Goal: Task Accomplishment & Management: Use online tool/utility

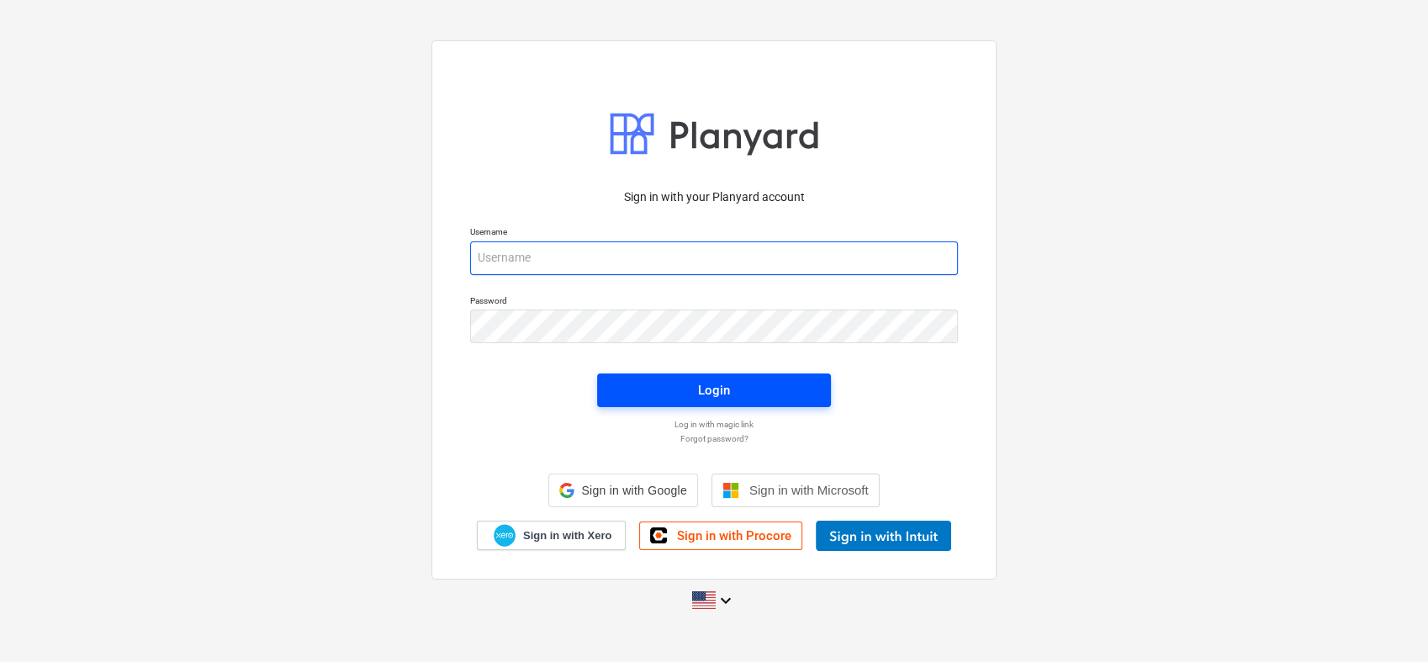
type input "[PERSON_NAME][EMAIL_ADDRESS][PERSON_NAME][DOMAIN_NAME]"
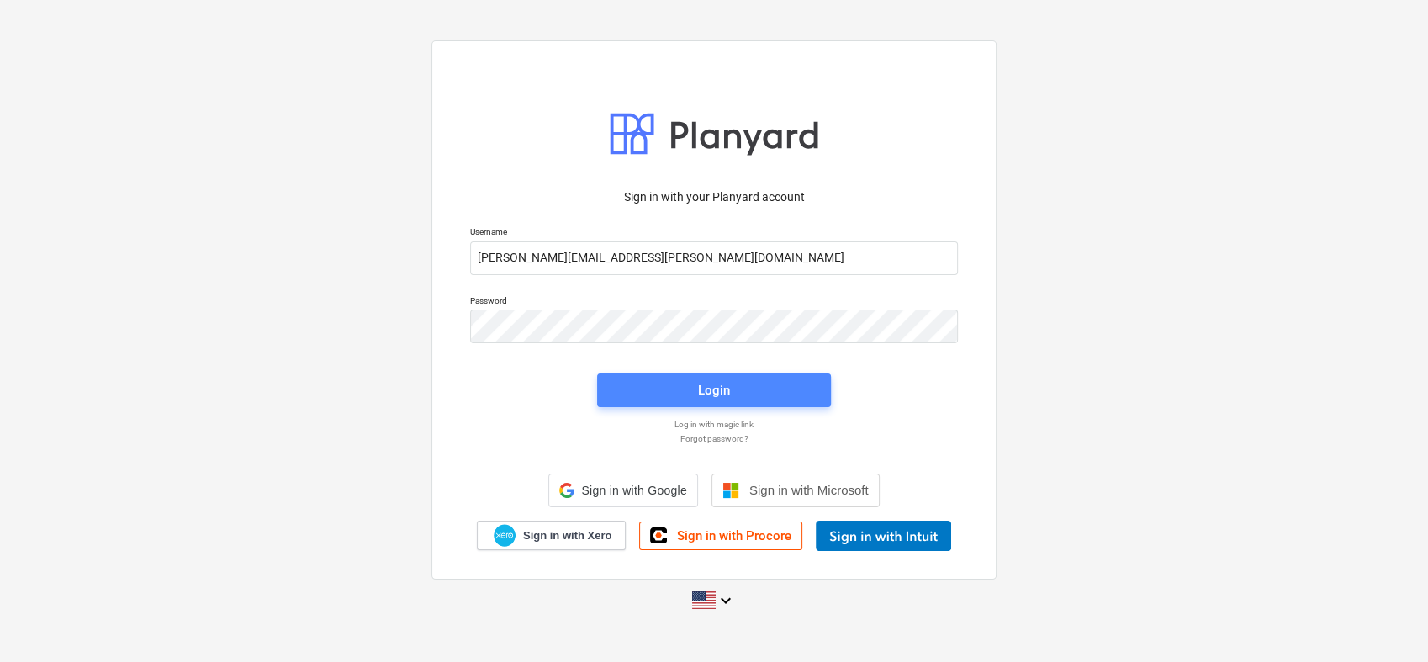
click at [708, 382] on div "Login" at bounding box center [714, 390] width 32 height 22
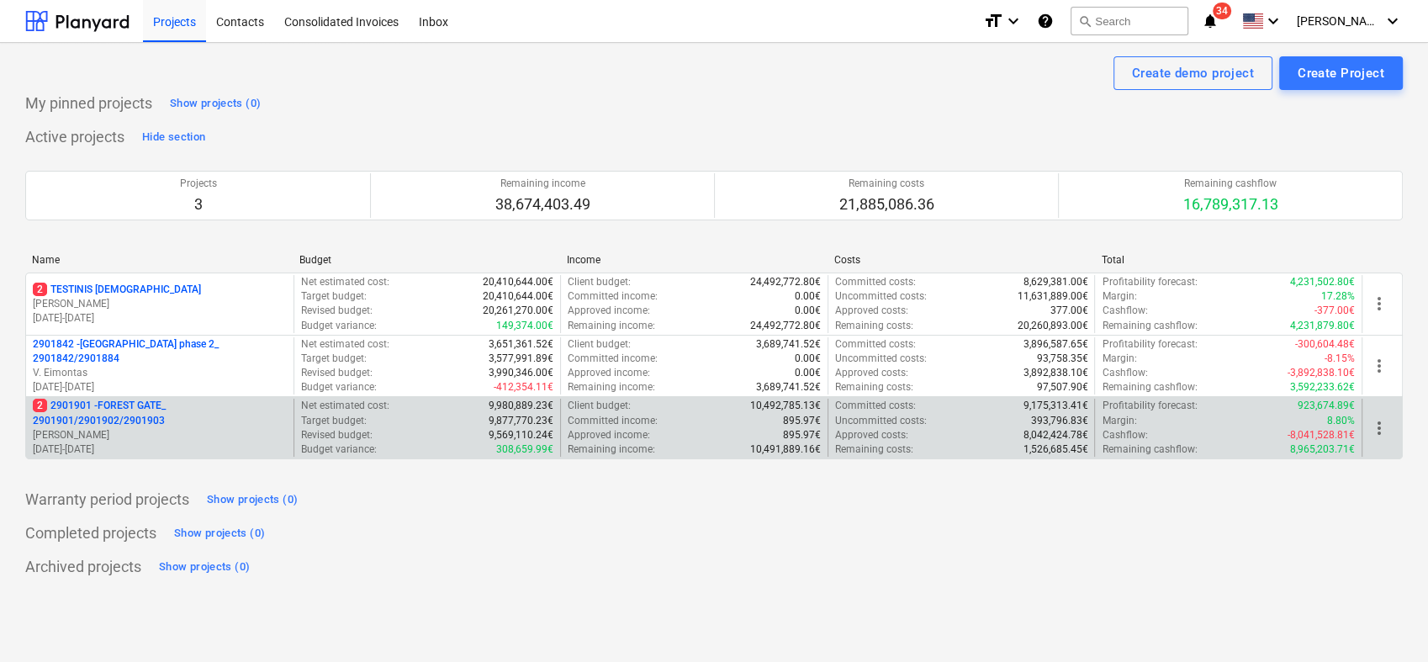
click at [140, 426] on p "2 2901901 - FOREST GATE_ 2901901/2901902/2901903" at bounding box center [160, 413] width 254 height 29
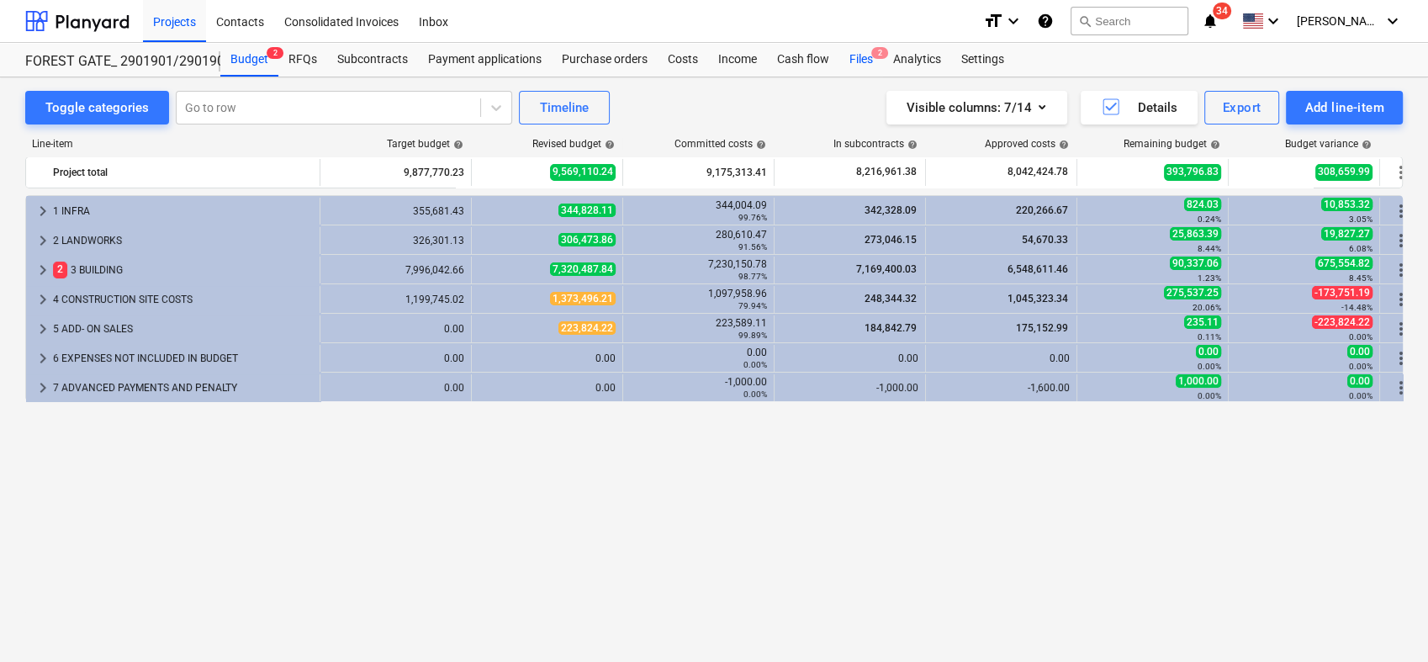
click at [861, 60] on div "Files 2" at bounding box center [861, 60] width 44 height 34
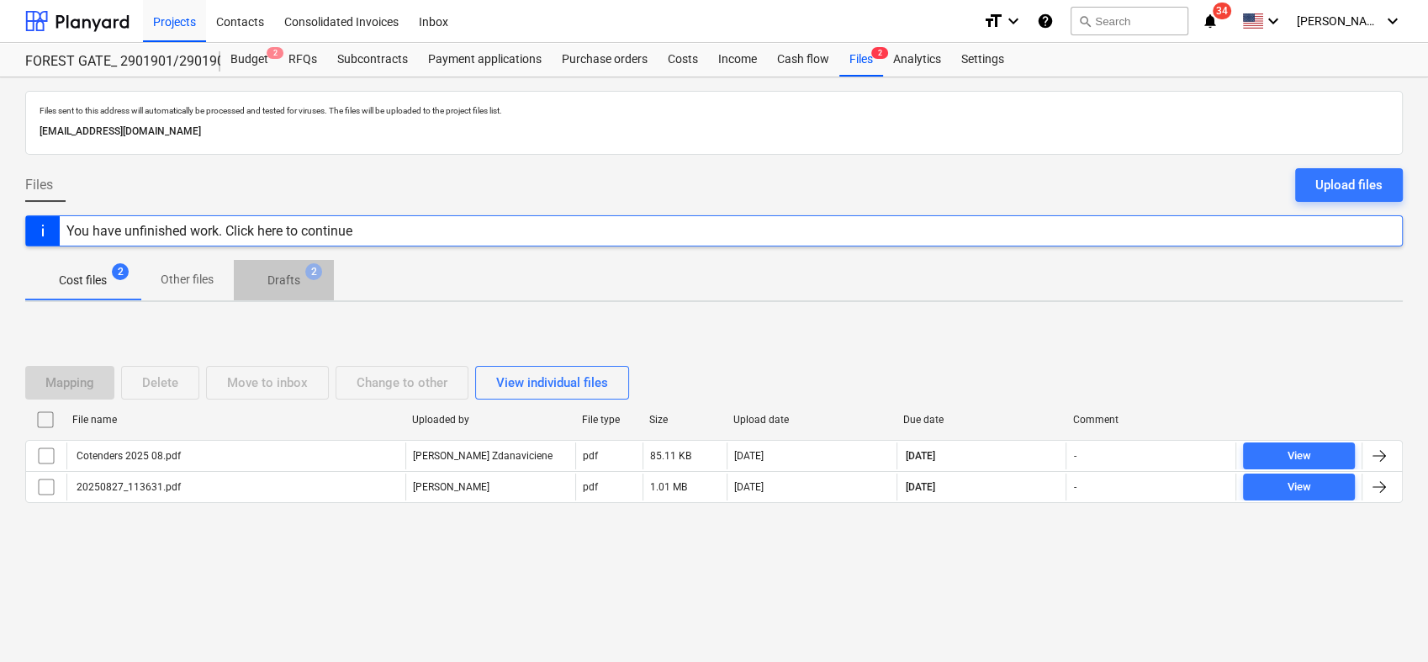
click at [289, 274] on p "Drafts" at bounding box center [283, 281] width 33 height 18
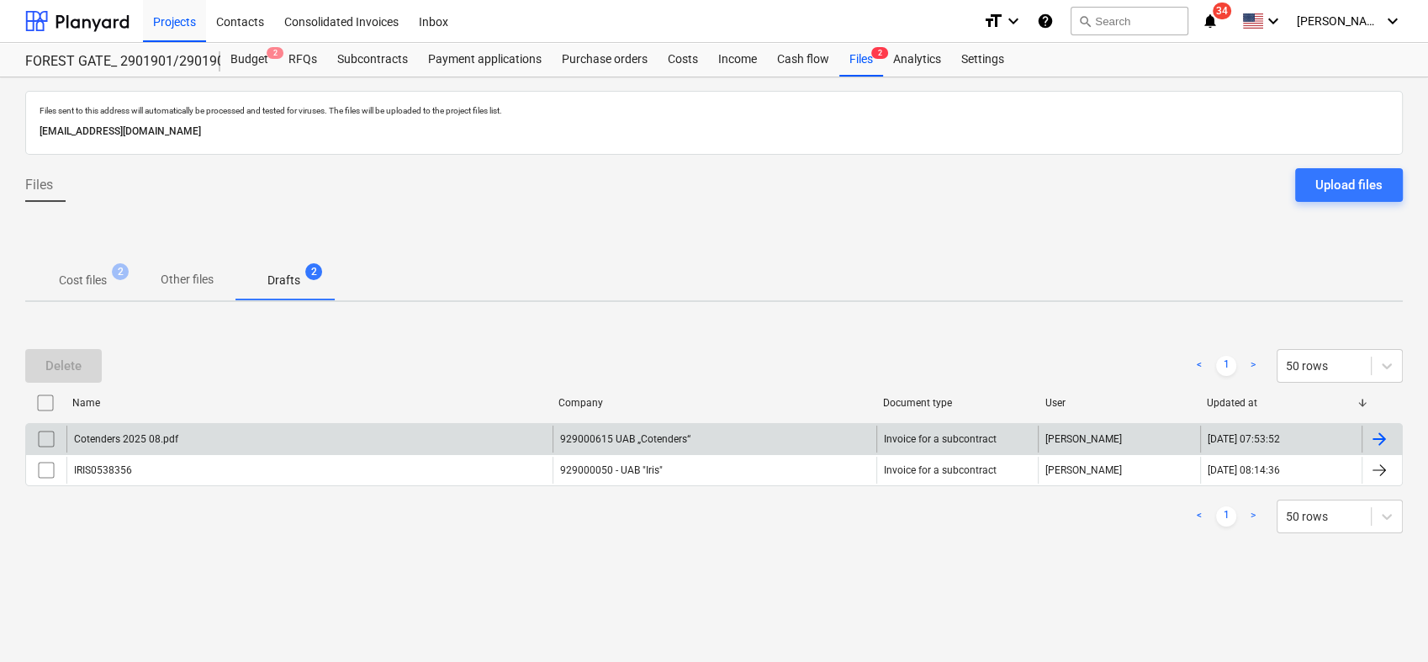
click at [1376, 434] on div at bounding box center [1379, 439] width 20 height 20
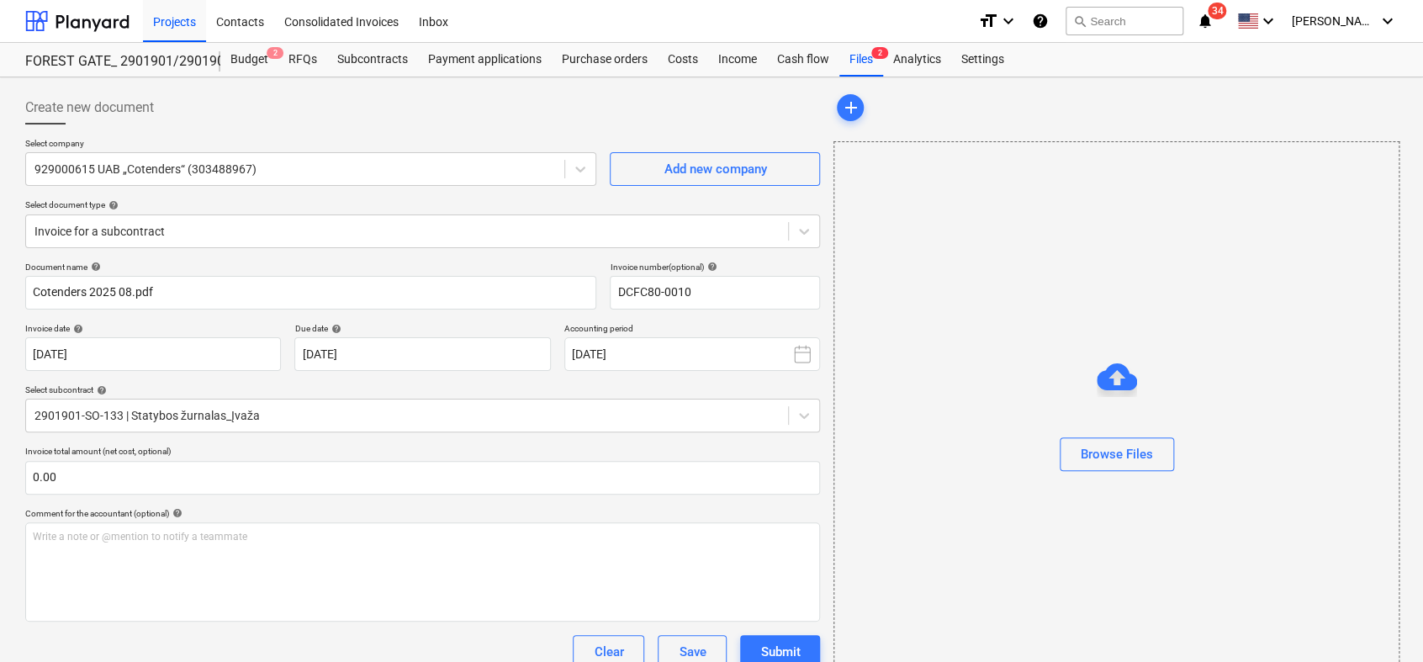
type input "DCFC80-0010"
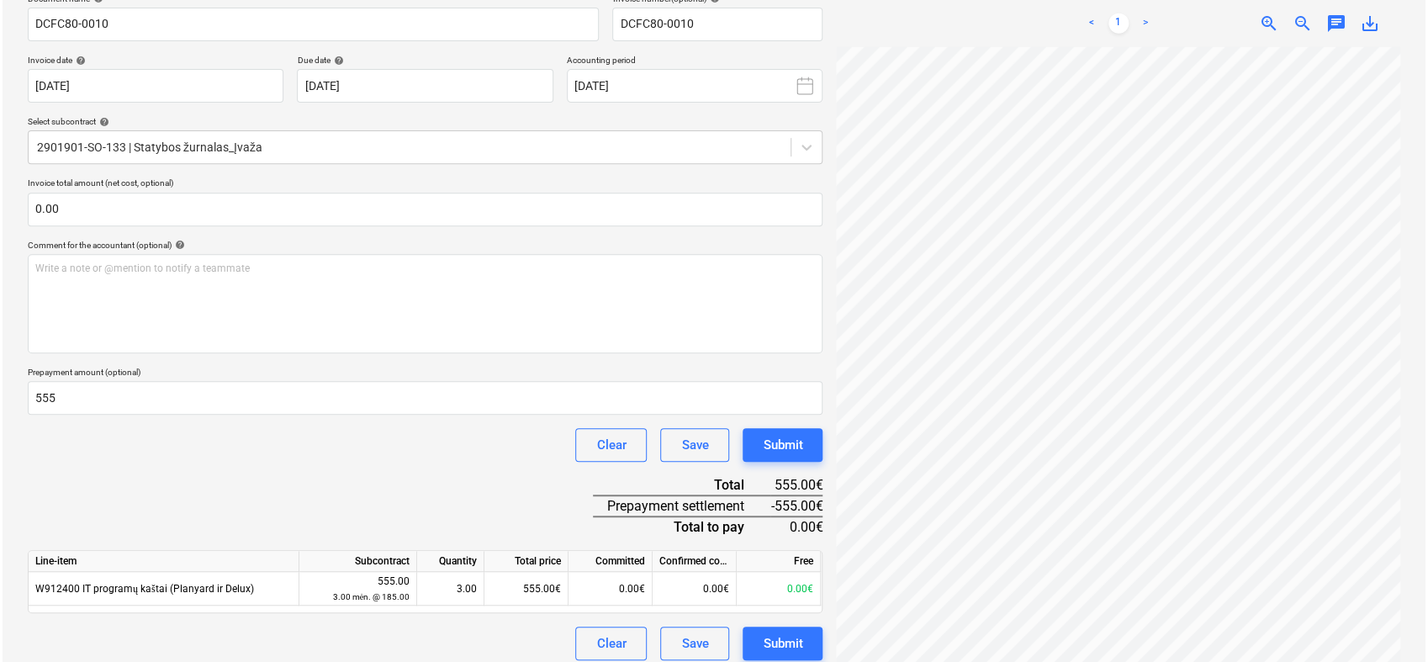
scroll to position [281, 0]
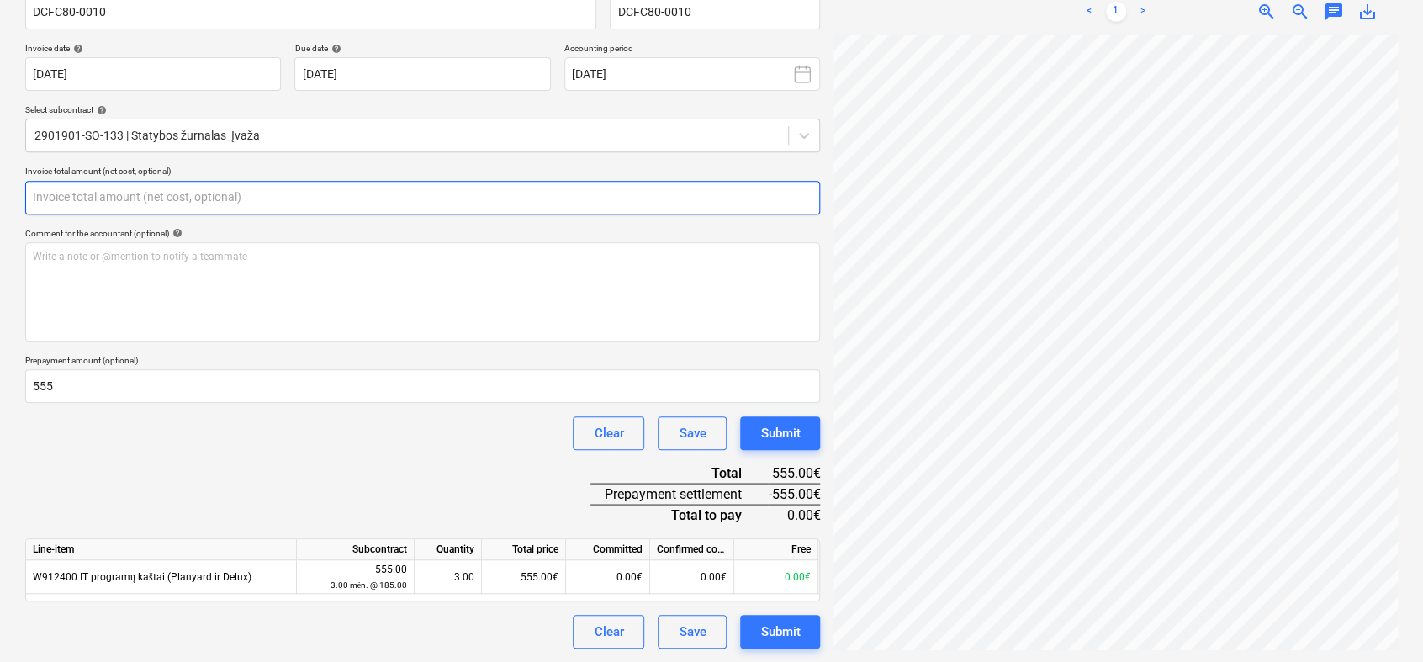
click at [124, 195] on input "text" at bounding box center [422, 198] width 795 height 34
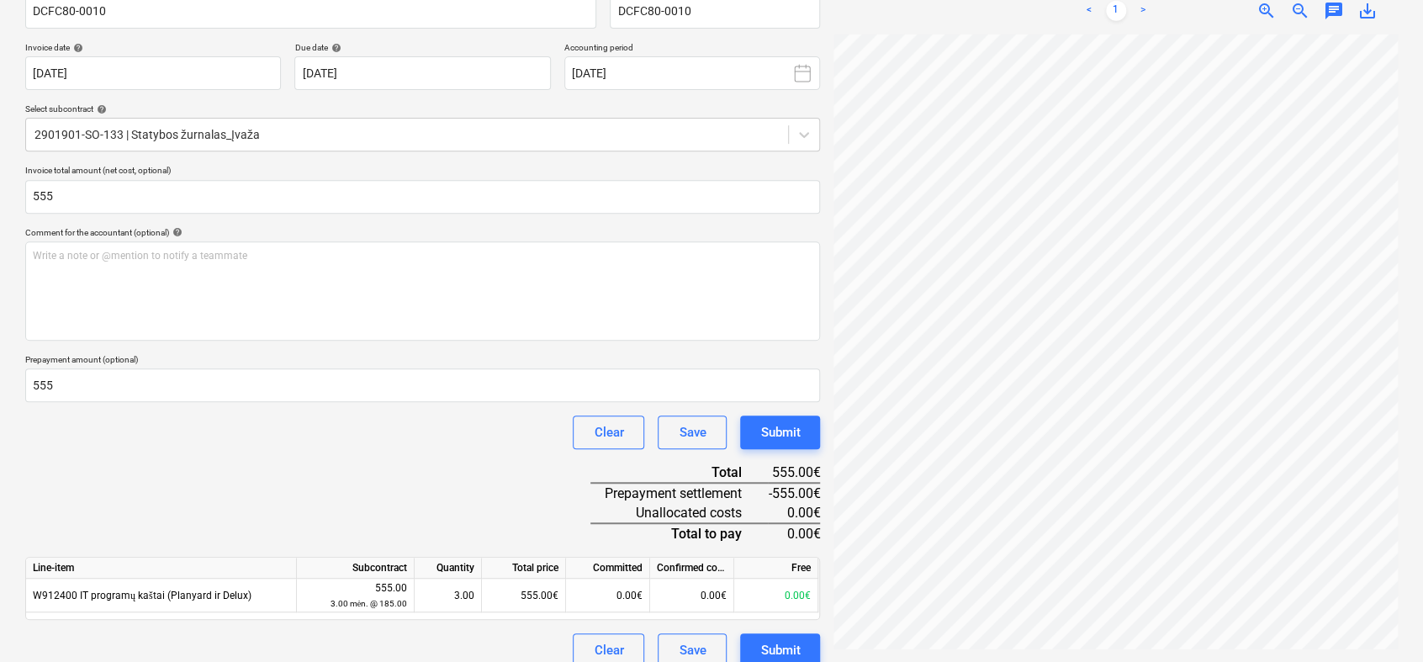
type input "555.00"
click at [171, 464] on div "Document name help DCFC80-0010 Invoice number (optional) help DCFC80-0010 Invoi…" at bounding box center [422, 324] width 795 height 687
click at [780, 431] on div "Submit" at bounding box center [780, 432] width 40 height 22
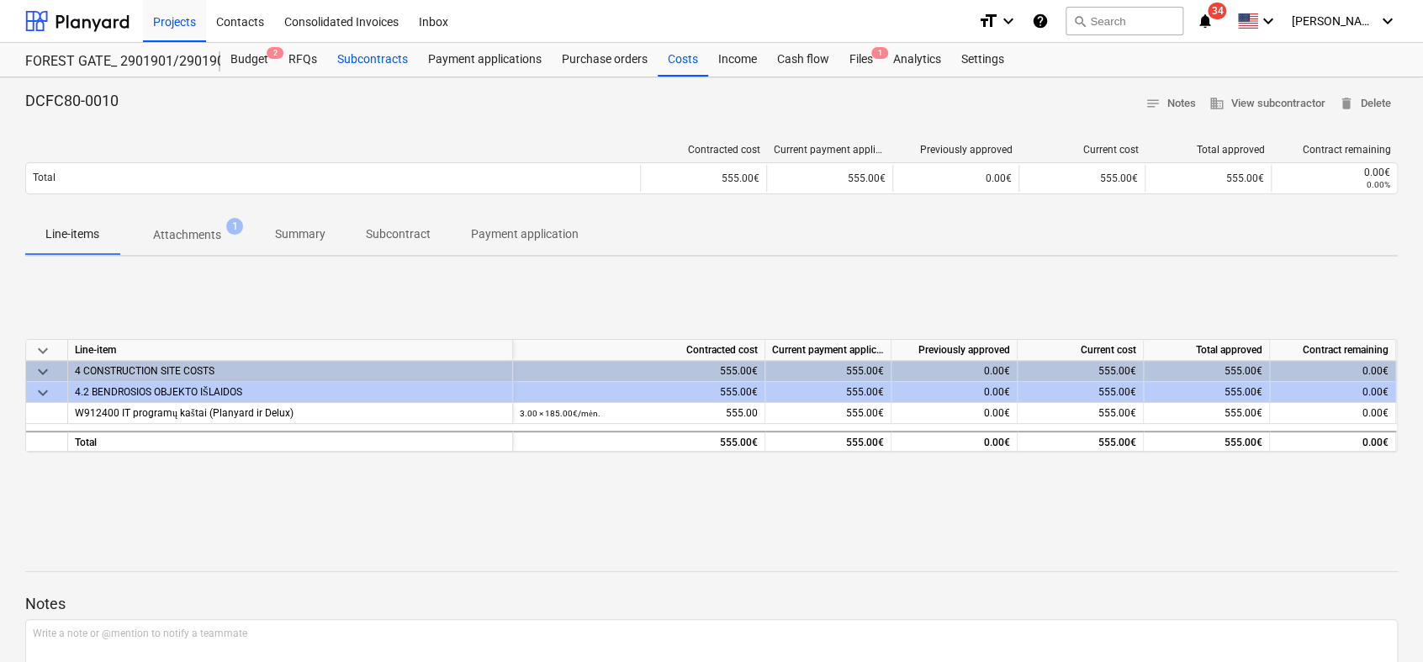
click at [364, 61] on div "Subcontracts" at bounding box center [372, 60] width 91 height 34
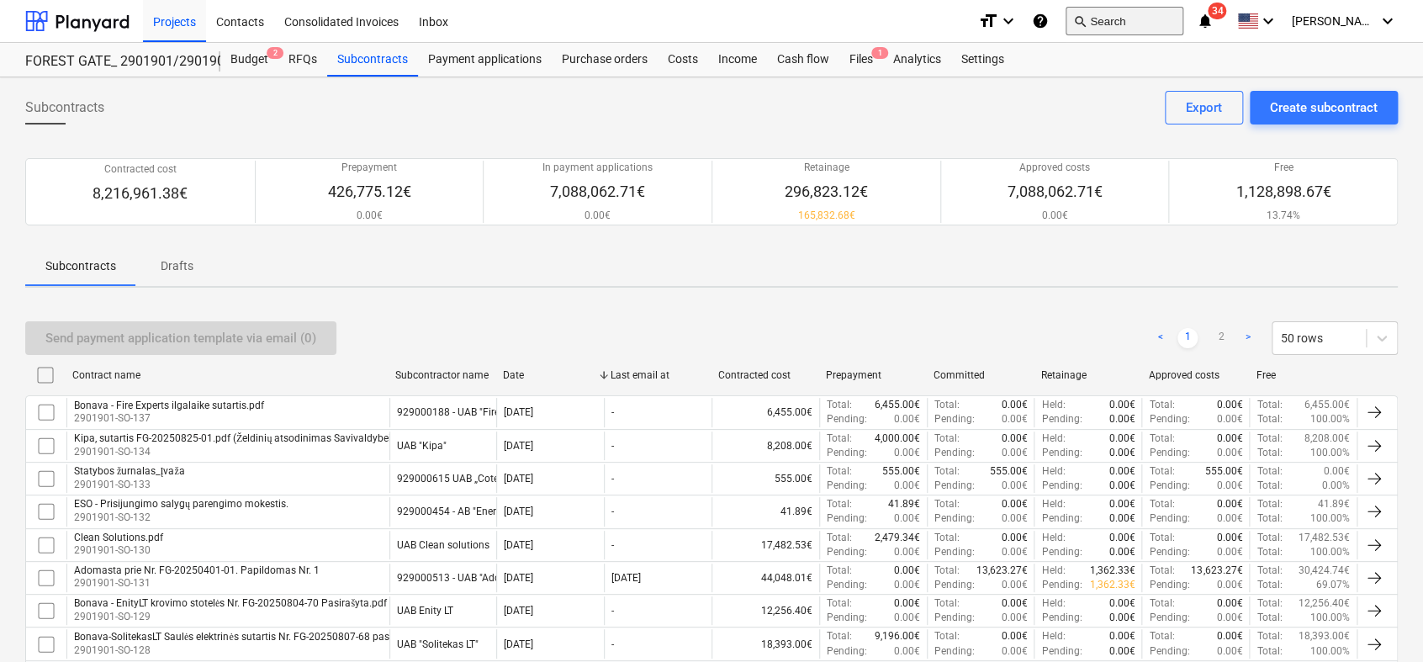
click at [1128, 22] on button "search Search" at bounding box center [1125, 21] width 118 height 29
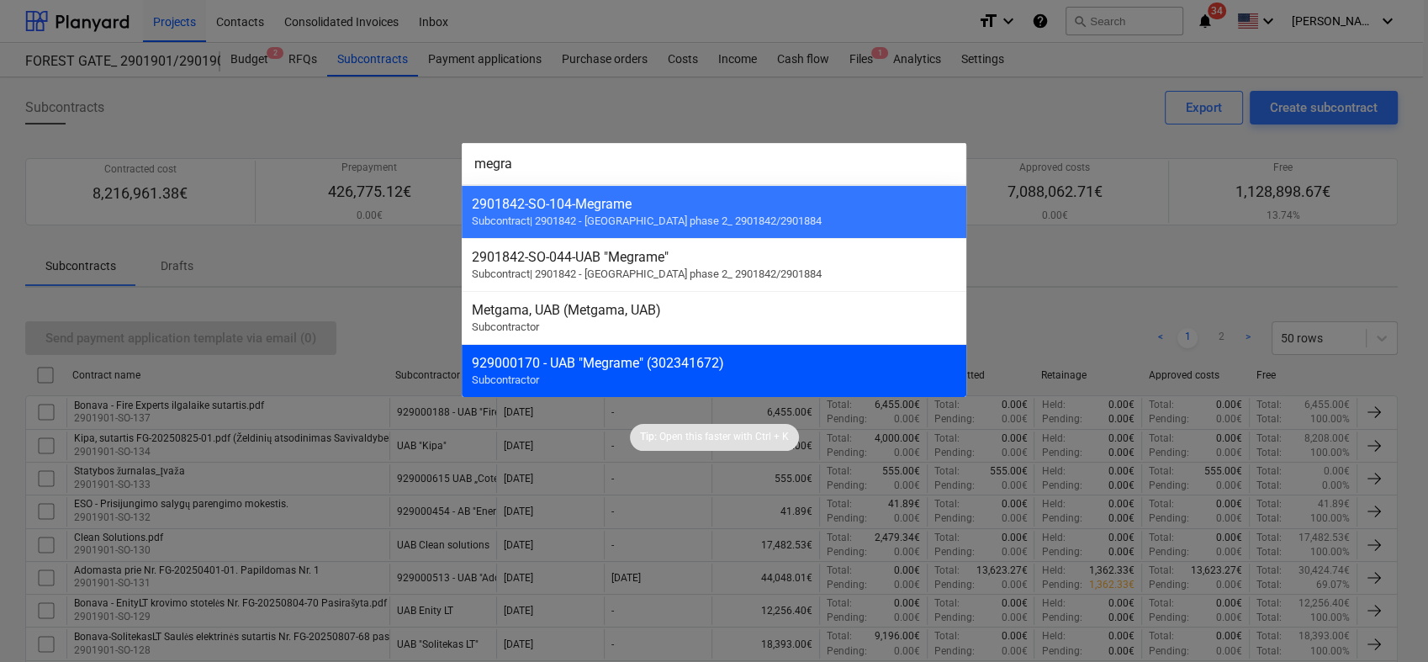
type input "megra"
click at [697, 359] on div "929000170 - UAB "Megrame" (302341672)" at bounding box center [714, 363] width 484 height 16
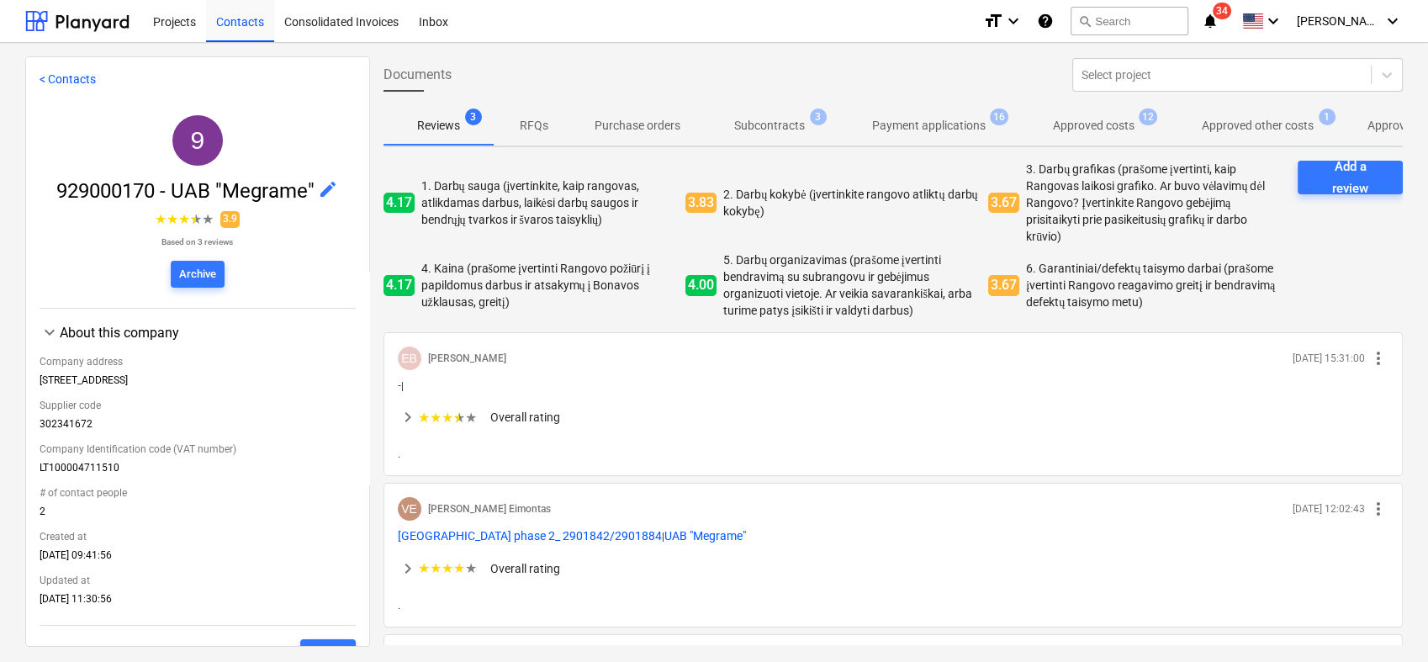
click at [790, 126] on p "Subcontracts" at bounding box center [769, 126] width 71 height 18
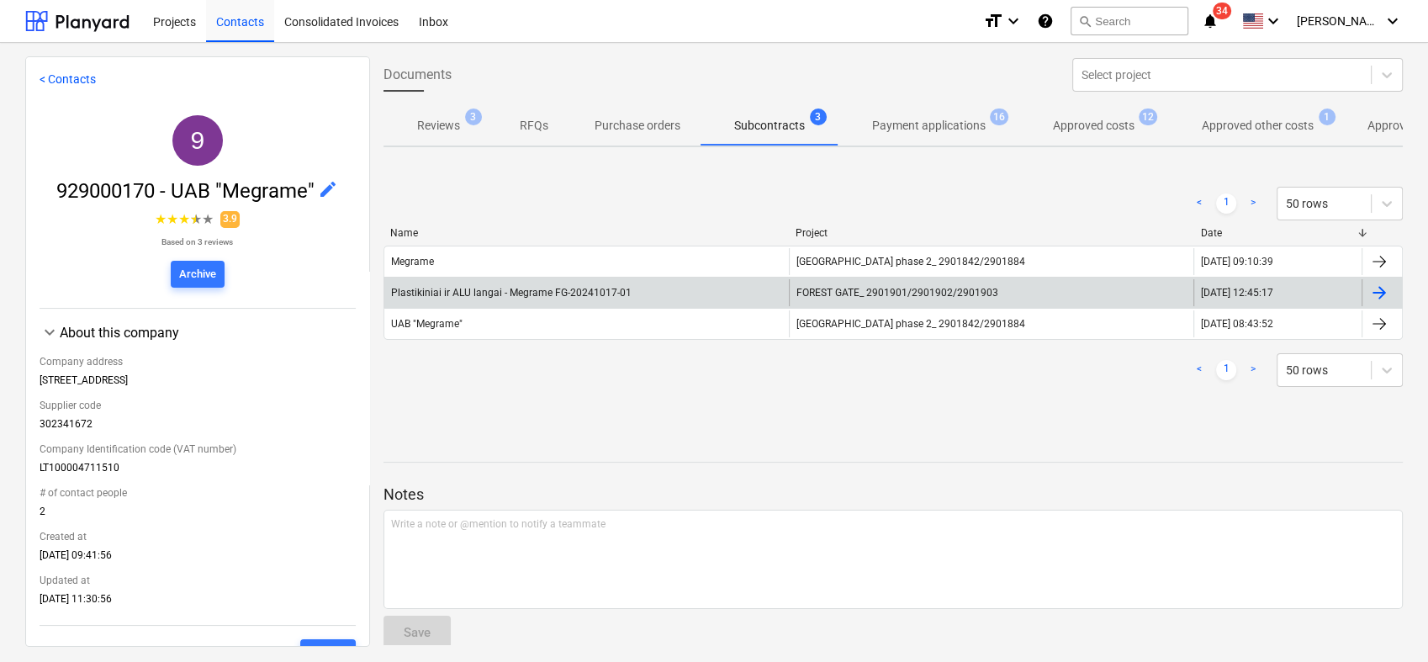
click at [822, 294] on span "FOREST GATE_ 2901901/2901902/2901903" at bounding box center [897, 293] width 202 height 12
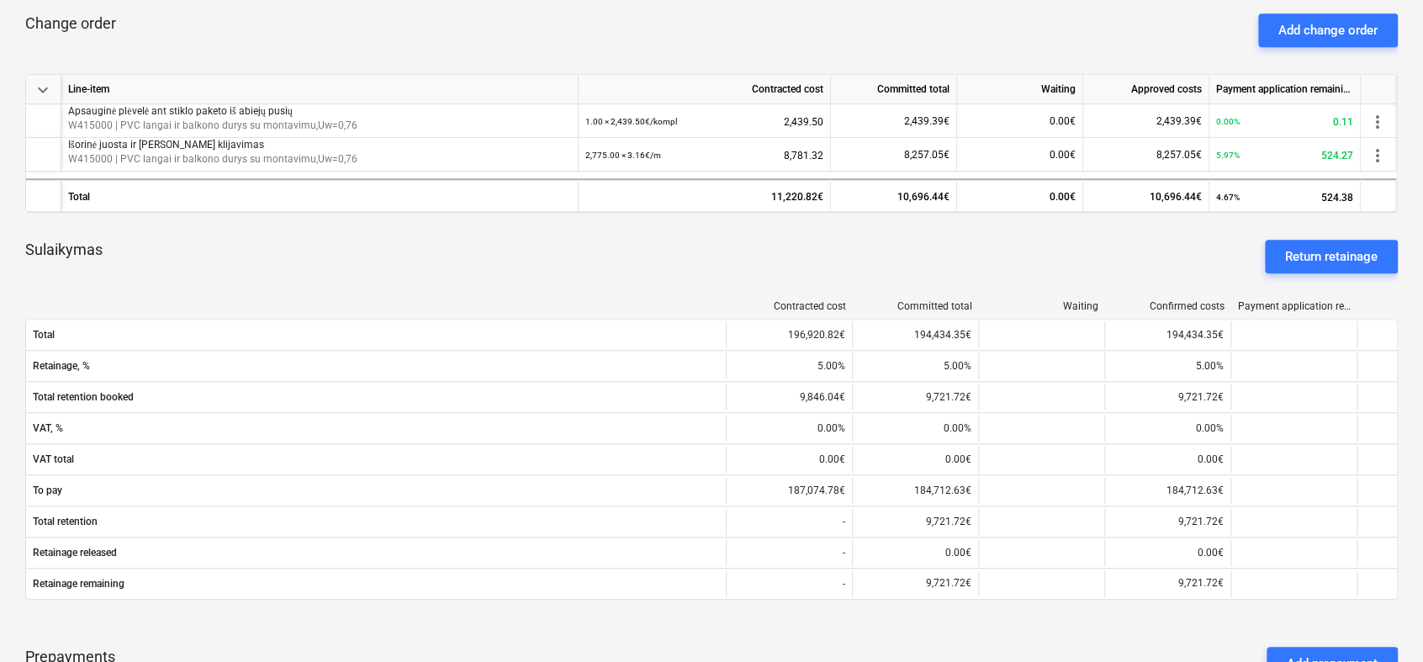
scroll to position [841, 0]
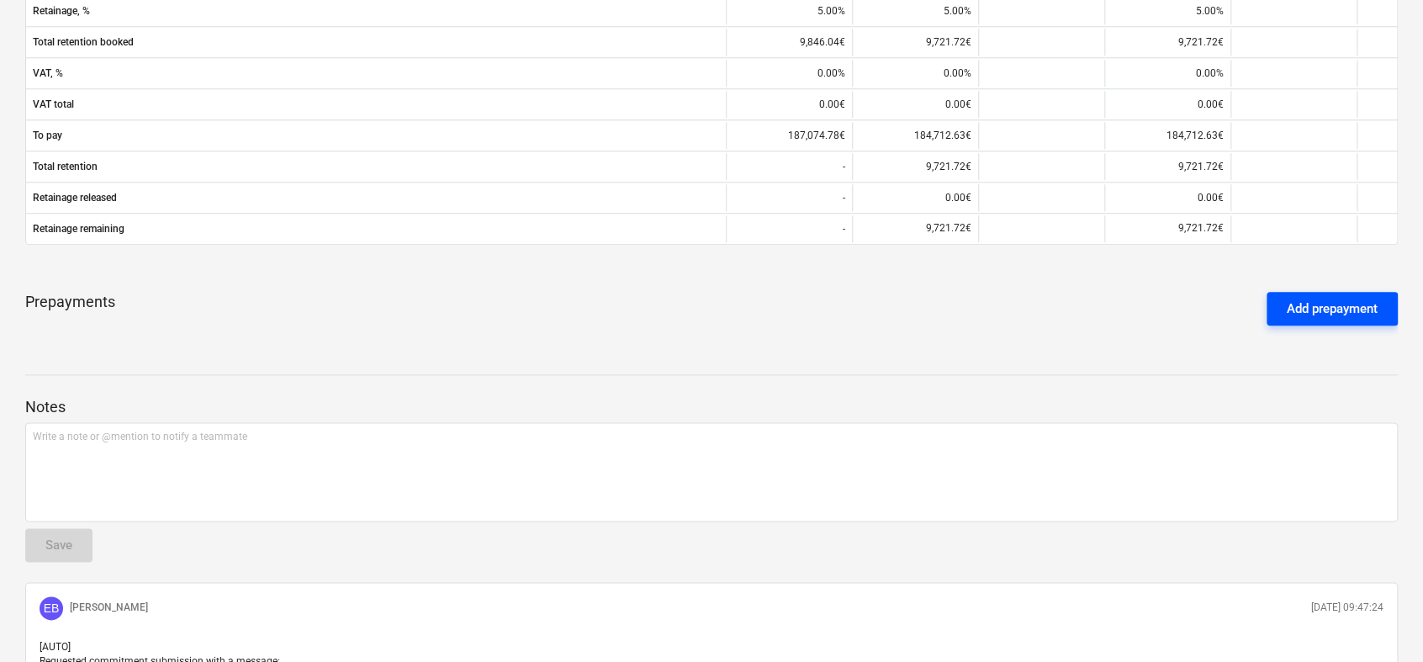
click at [1335, 316] on div "Add prepayment" at bounding box center [1332, 309] width 91 height 22
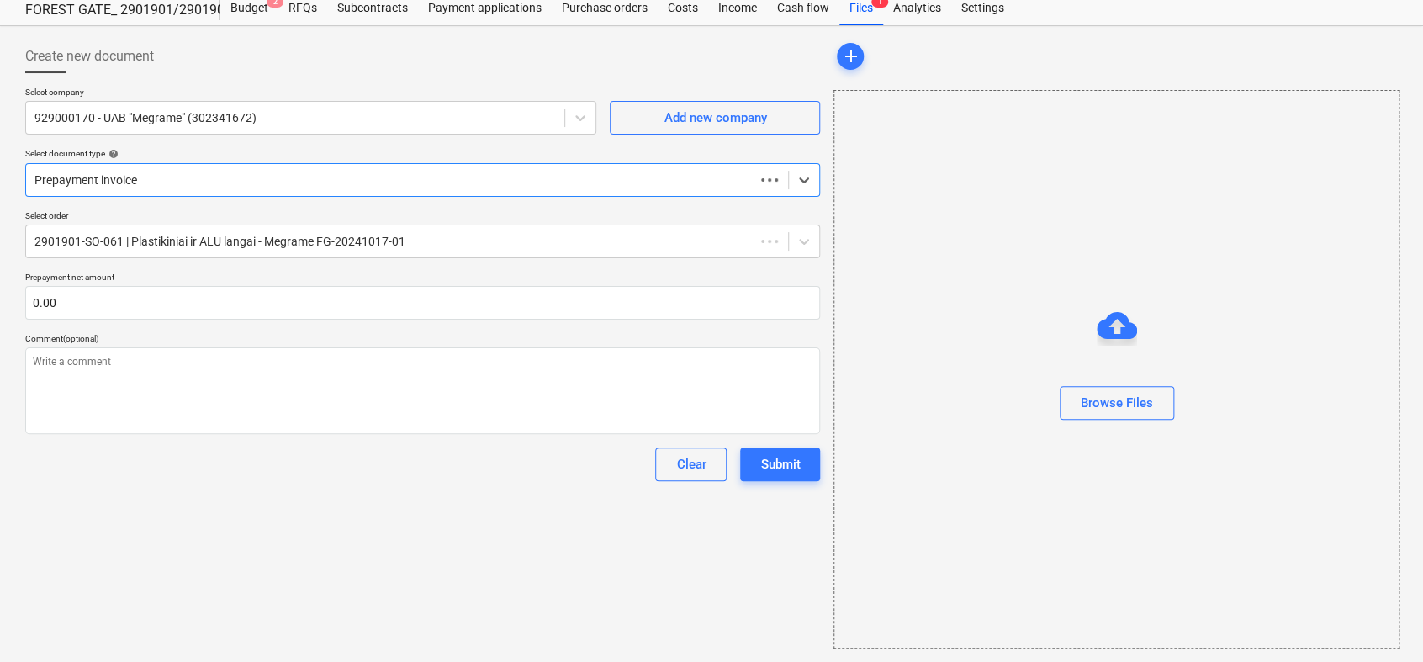
scroll to position [50, 0]
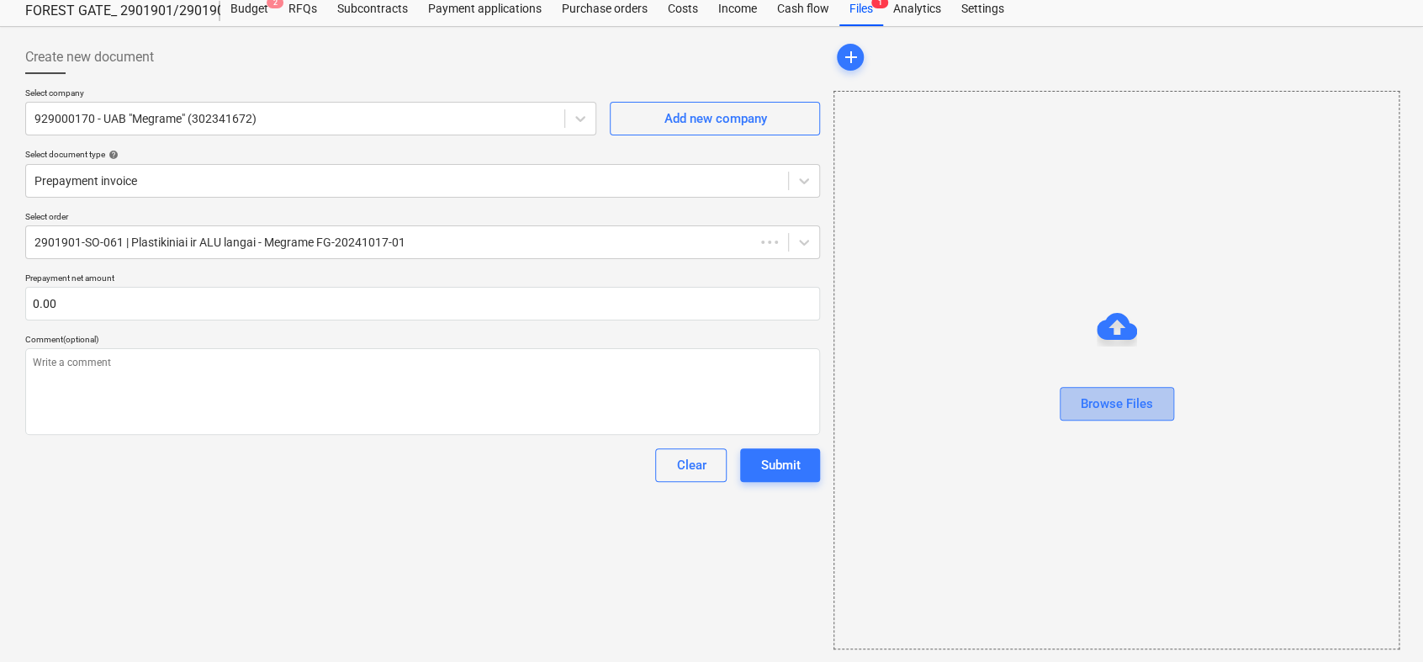
click at [1146, 389] on button "Browse Files" at bounding box center [1117, 404] width 114 height 34
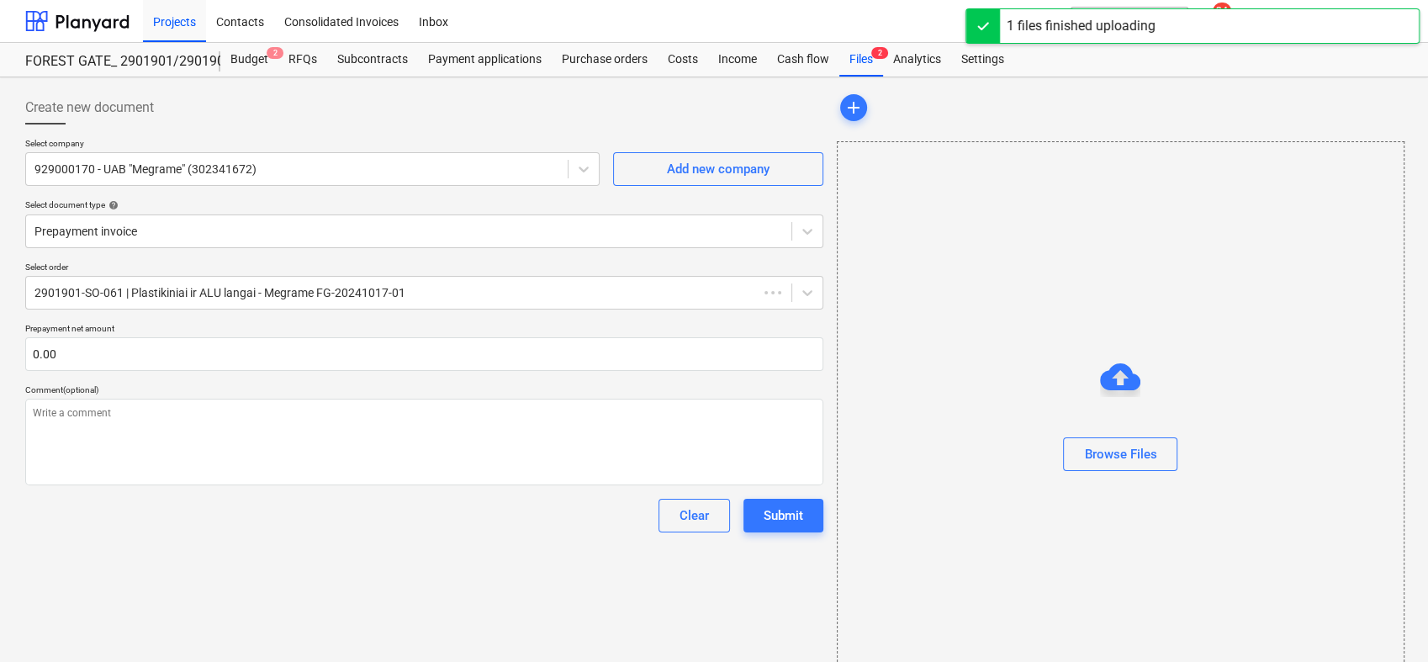
type textarea "x"
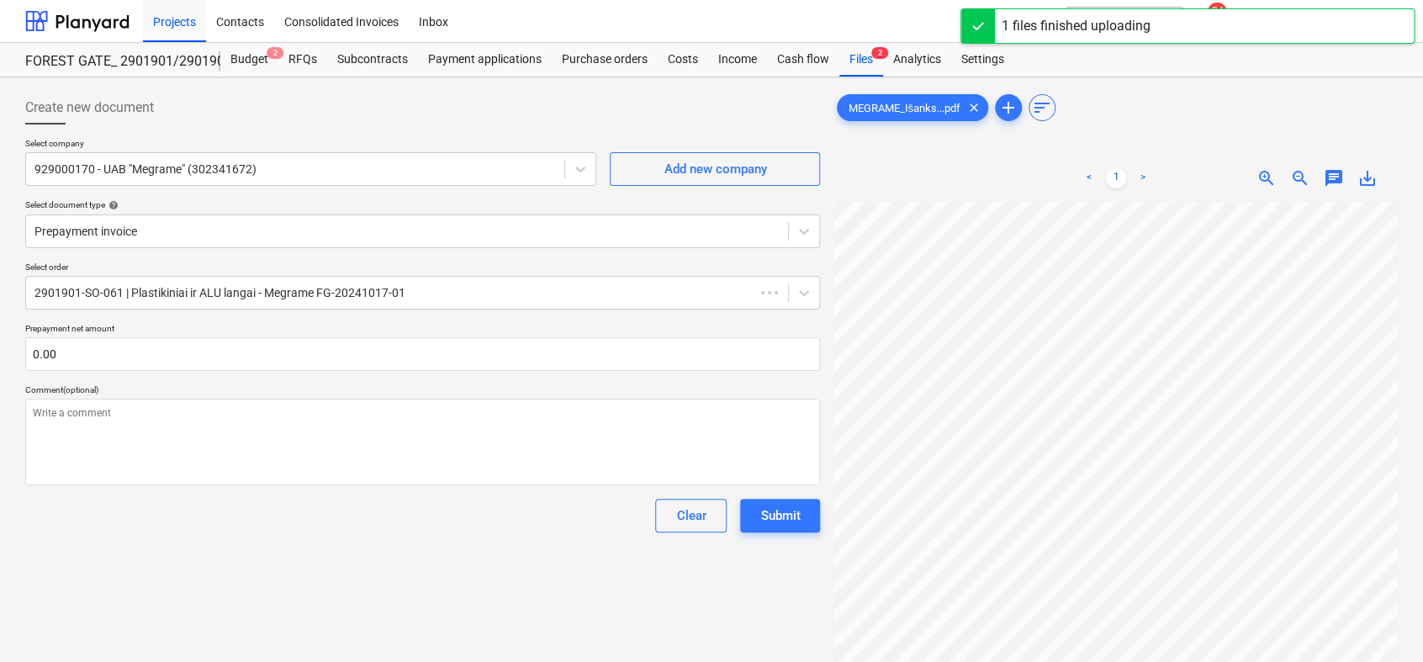
scroll to position [334, 195]
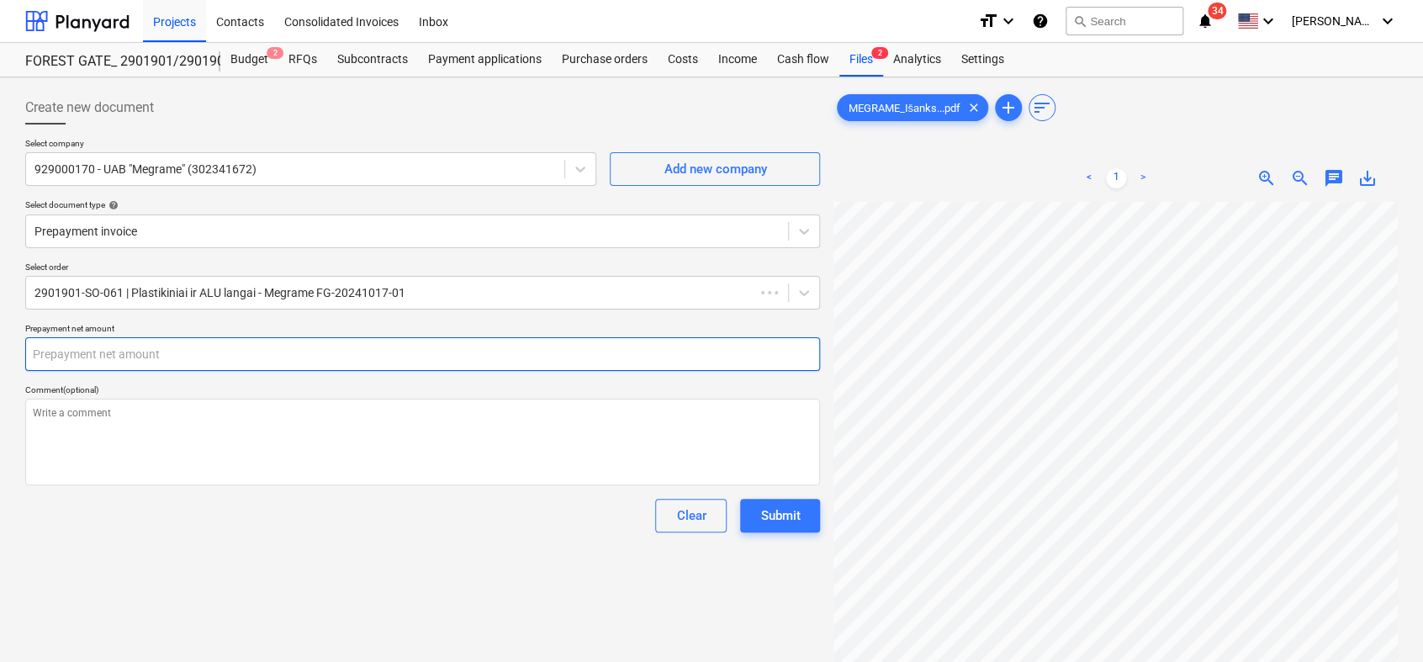
click at [68, 344] on input "text" at bounding box center [422, 354] width 795 height 34
type textarea "x"
type input "1"
type textarea "x"
type input "18"
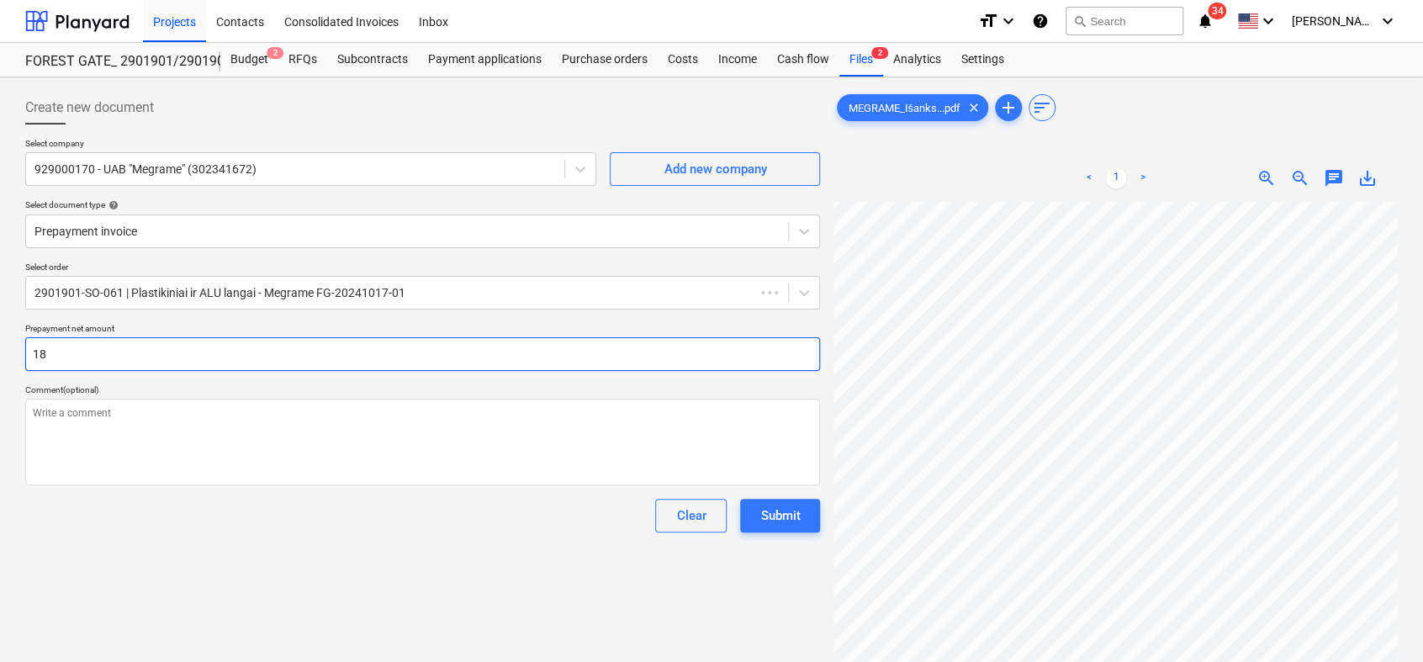
type textarea "x"
type input "183"
type textarea "x"
type input "183."
type textarea "x"
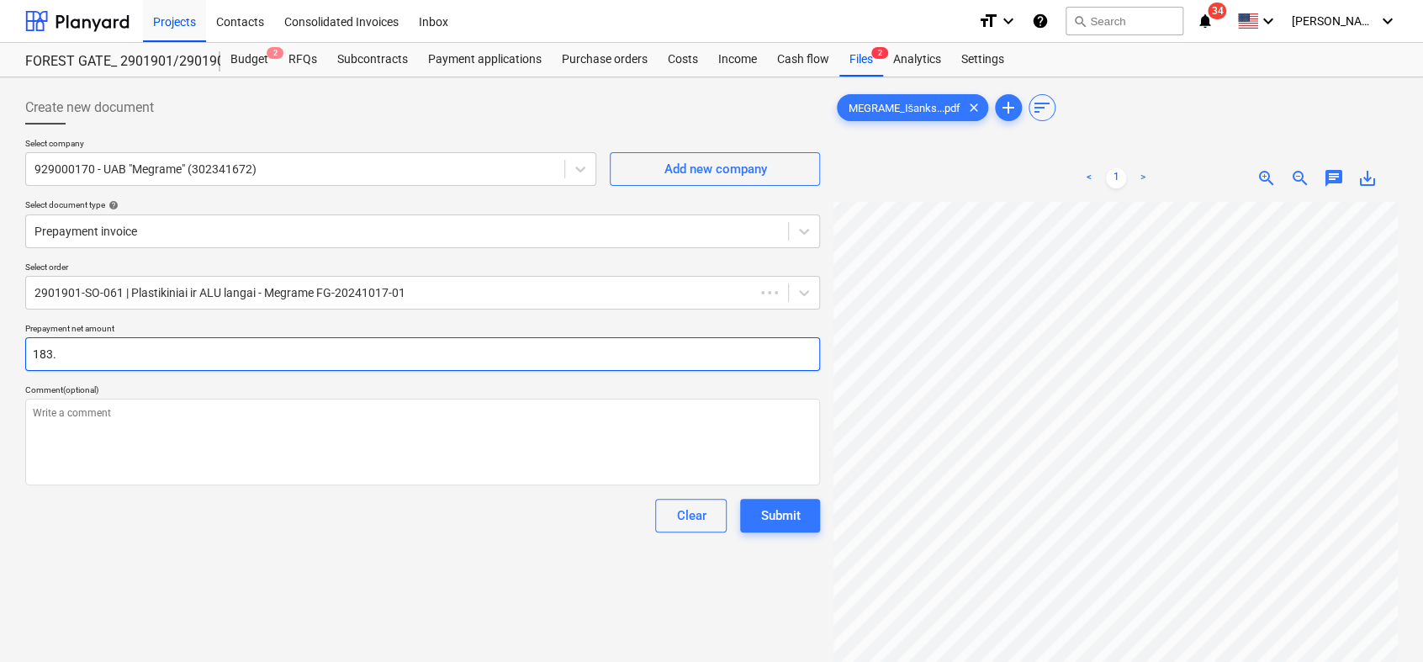
type input "183.4"
type textarea "x"
type input "183.43"
drag, startPoint x: 54, startPoint y: 351, endPoint x: 54, endPoint y: 361, distance: 10.1
click at [54, 352] on input "183.43" at bounding box center [422, 354] width 795 height 34
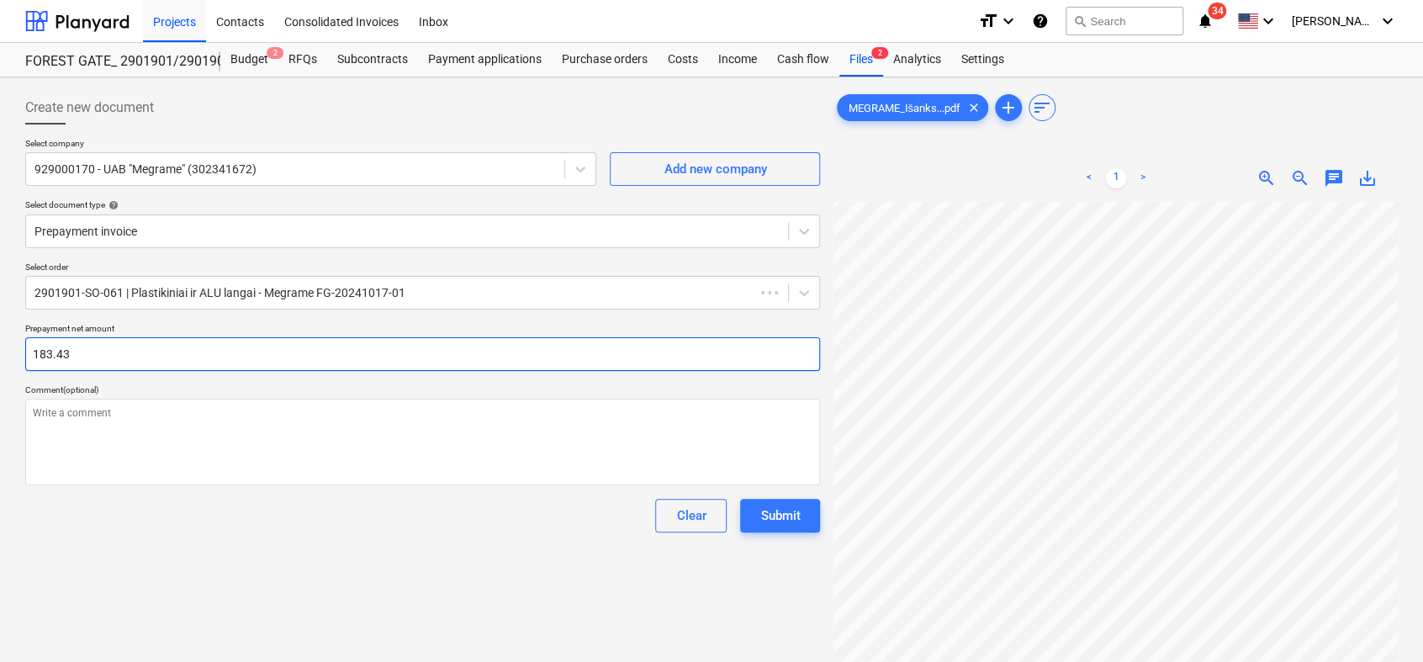
type textarea "x"
type input "18.43"
type textarea "x"
click at [198, 356] on input "188.43" at bounding box center [422, 354] width 795 height 34
type input "188.43"
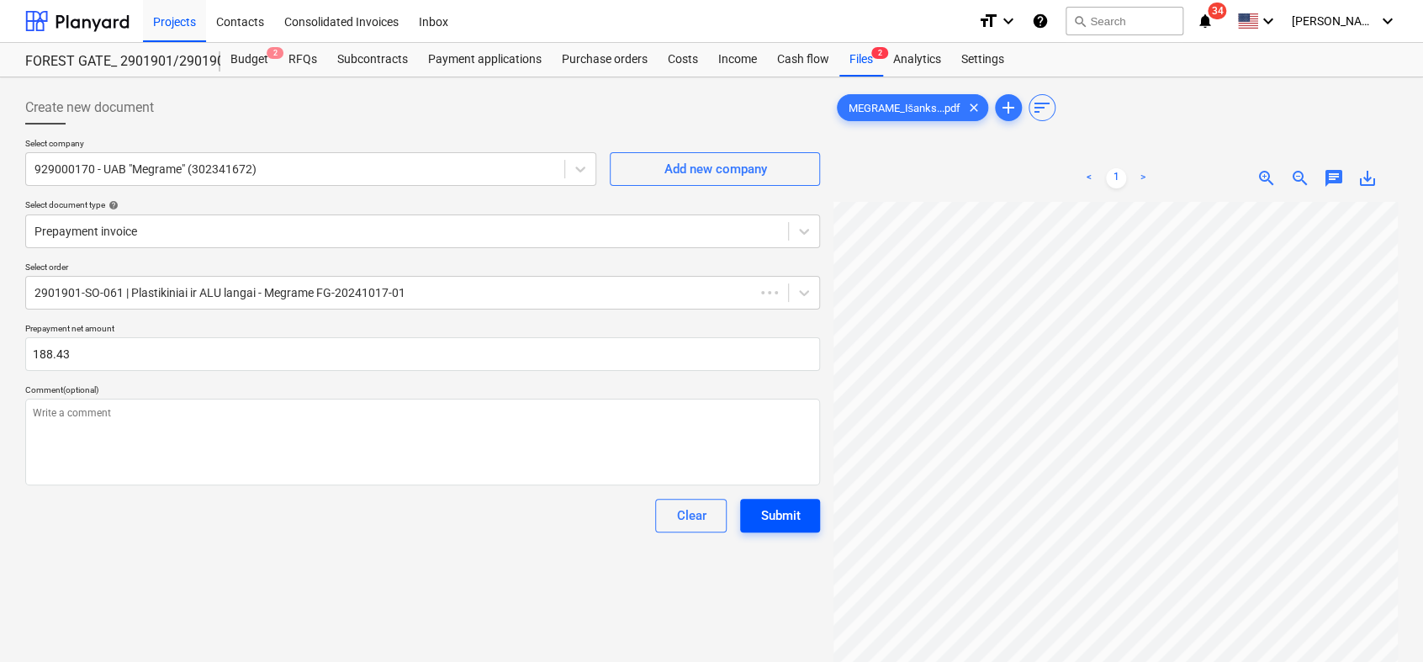
click at [790, 521] on div "Submit" at bounding box center [780, 516] width 40 height 22
type textarea "x"
